Goal: Check status: Check status

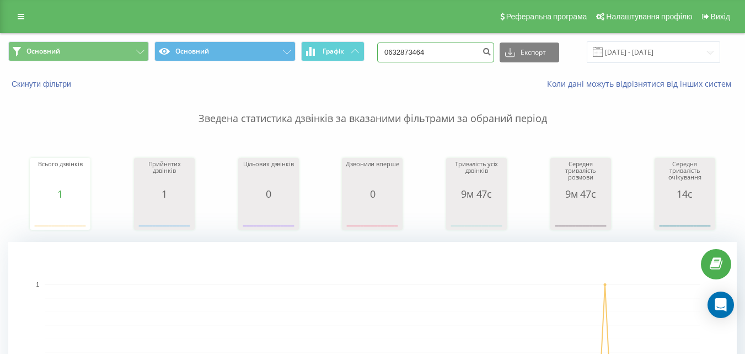
drag, startPoint x: 450, startPoint y: 58, endPoint x: 392, endPoint y: 60, distance: 58.5
click at [392, 60] on input "0632873464" at bounding box center [435, 52] width 117 height 20
click at [350, 68] on div "Основний Основний Графік Експорт .csv .xls .xlsx [DATE] - [DATE]" at bounding box center [373, 52] width 744 height 37
drag, startPoint x: 373, startPoint y: 122, endPoint x: 410, endPoint y: 122, distance: 36.4
click at [410, 122] on p "Зведена статистика дзвінків за вказаними фільтрами за обраний період" at bounding box center [372, 107] width 729 height 36
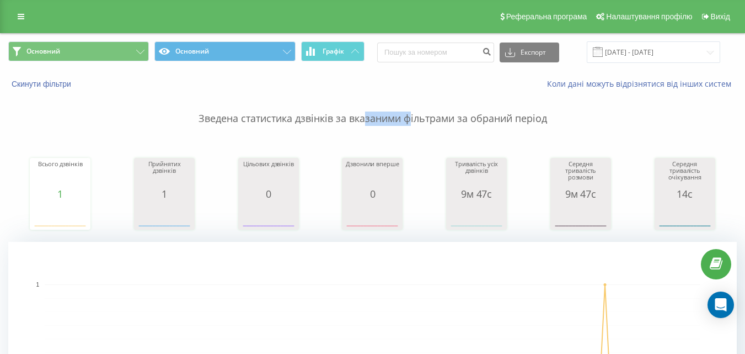
click at [410, 122] on p "Зведена статистика дзвінків за вказаними фільтрами за обраний період" at bounding box center [372, 107] width 729 height 36
drag, startPoint x: 459, startPoint y: 124, endPoint x: 391, endPoint y: 119, distance: 68.0
click at [391, 119] on p "Зведена статистика дзвінків за вказаними фільтрами за обраний період" at bounding box center [372, 107] width 729 height 36
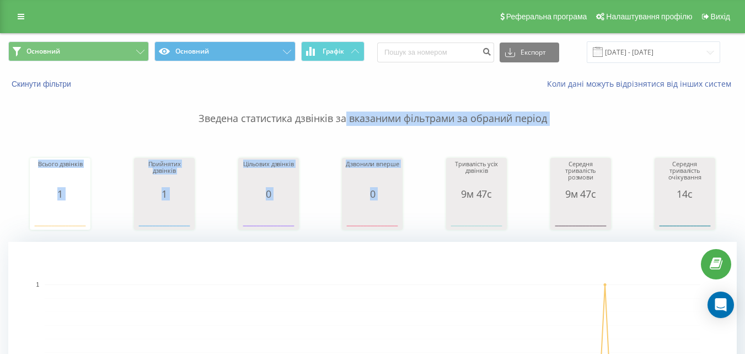
drag, startPoint x: 345, startPoint y: 111, endPoint x: 454, endPoint y: 116, distance: 108.8
click at [463, 126] on div "Зведена статистика дзвінків за вказаними фільтрами за обраний період Всього дзв…" at bounding box center [372, 275] width 729 height 373
click at [449, 111] on p "Зведена статистика дзвінків за вказаними фільтрами за обраний період" at bounding box center [372, 107] width 729 height 36
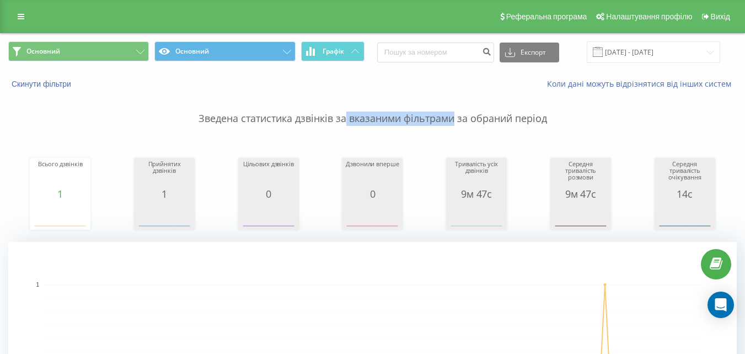
drag, startPoint x: 453, startPoint y: 114, endPoint x: 346, endPoint y: 116, distance: 107.6
click at [346, 116] on p "Зведена статистика дзвінків за вказаними фільтрами за обраний період" at bounding box center [372, 107] width 729 height 36
click at [355, 119] on p "Зведена статистика дзвінків за вказаними фільтрами за обраний період" at bounding box center [372, 107] width 729 height 36
drag, startPoint x: 345, startPoint y: 119, endPoint x: 472, endPoint y: 115, distance: 126.9
click at [473, 115] on p "Зведена статистика дзвінків за вказаними фільтрами за обраний період" at bounding box center [372, 107] width 729 height 36
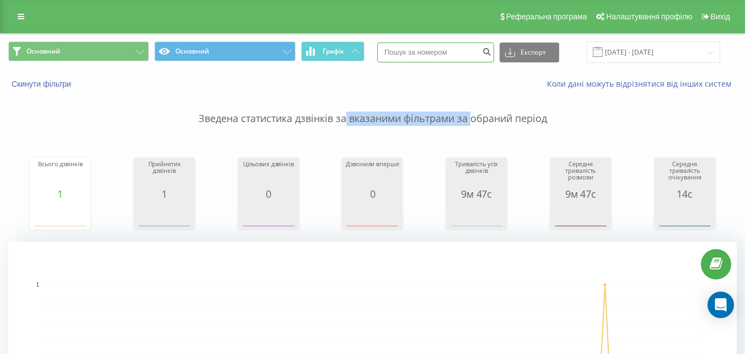
click at [430, 45] on input at bounding box center [435, 52] width 117 height 20
type input "0930024223"
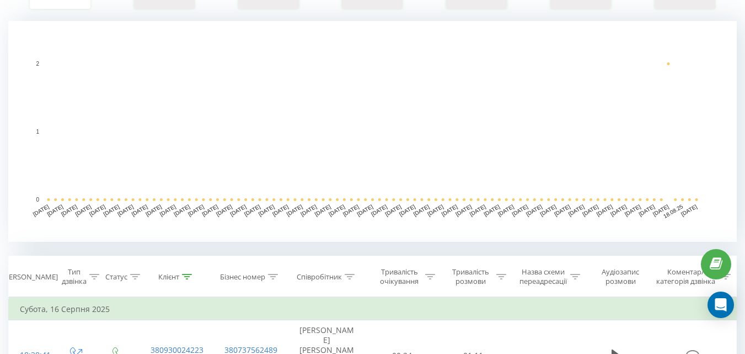
scroll to position [386, 0]
